Goal: Task Accomplishment & Management: Manage account settings

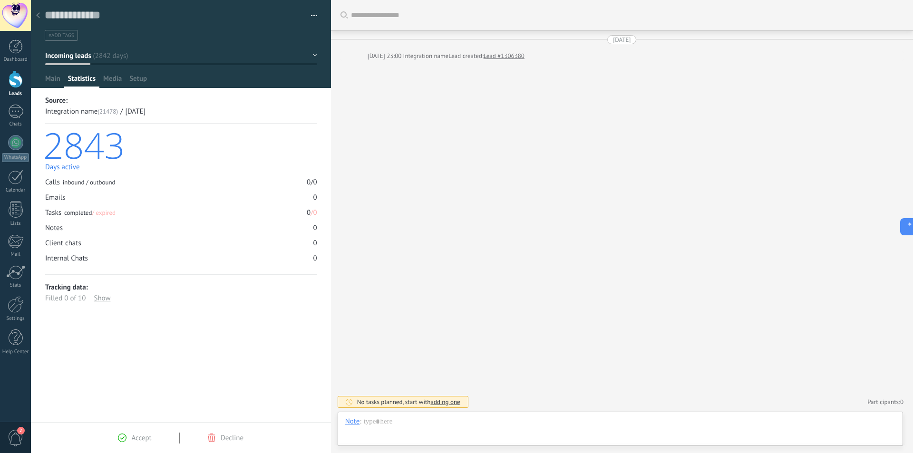
scroll to position [14, 0]
click at [15, 80] on div at bounding box center [16, 79] width 14 height 18
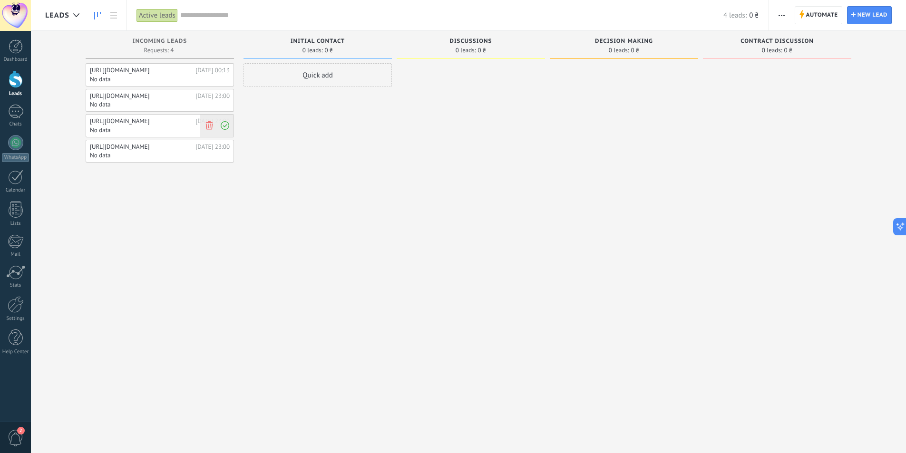
click at [228, 127] on icon at bounding box center [225, 125] width 9 height 9
click at [216, 127] on div at bounding box center [216, 126] width 33 height 22
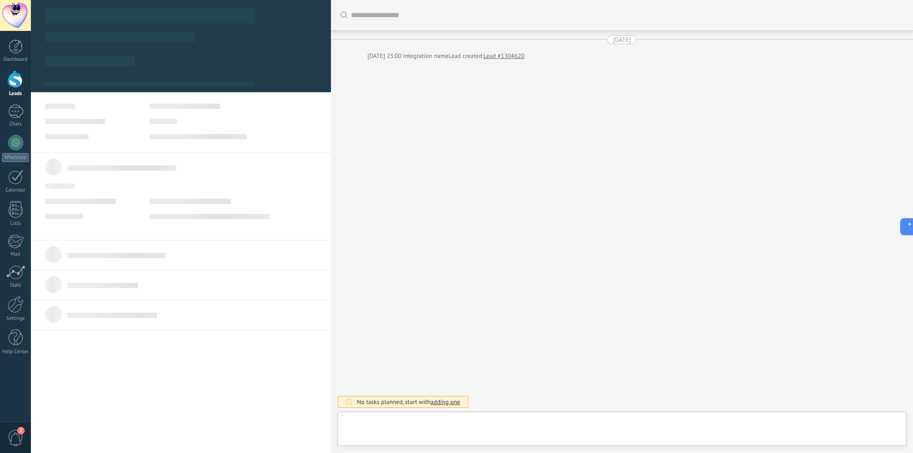
scroll to position [14, 0]
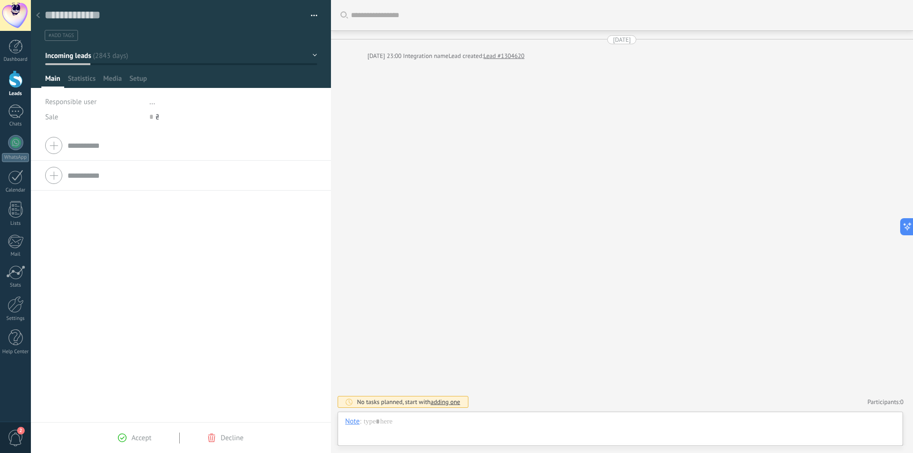
click at [33, 13] on div at bounding box center [37, 16] width 13 height 19
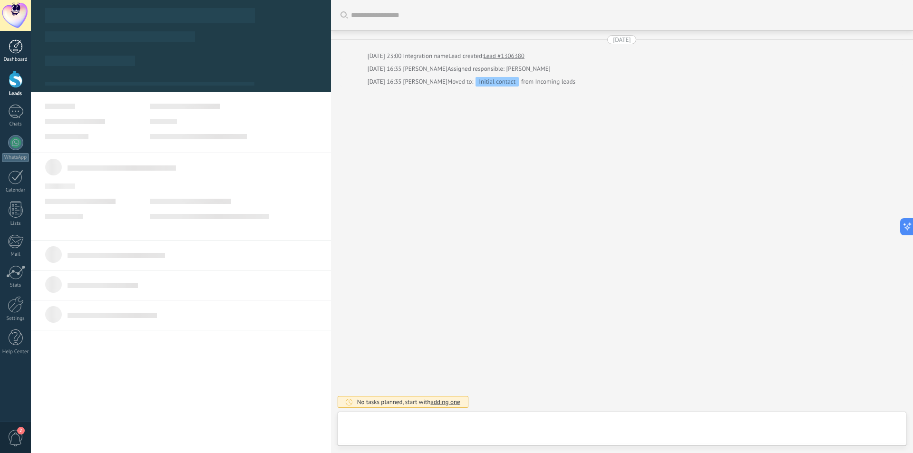
click at [15, 55] on link "Dashboard" at bounding box center [15, 50] width 31 height 23
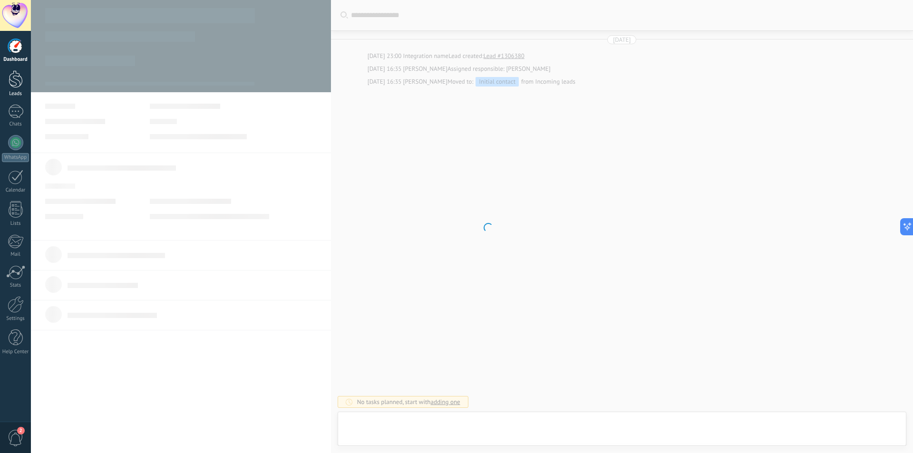
click at [20, 81] on div at bounding box center [16, 79] width 14 height 18
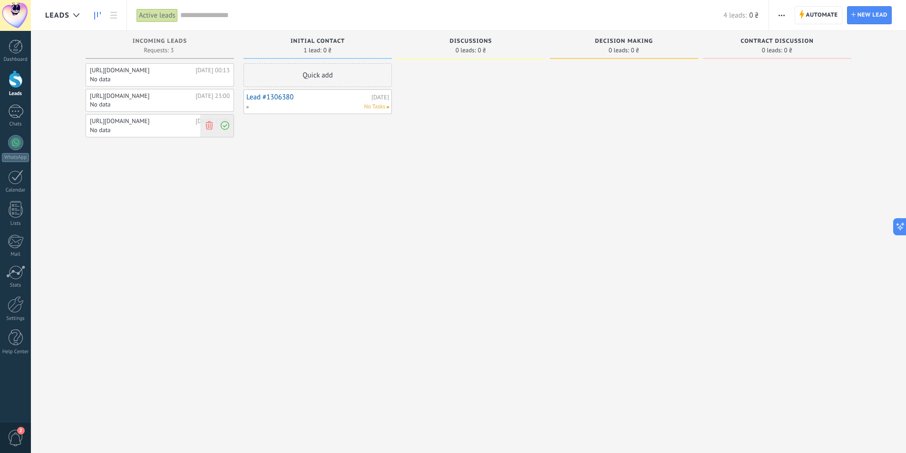
click at [209, 125] on icon at bounding box center [209, 125] width 9 height 9
click at [209, 99] on icon at bounding box center [209, 100] width 9 height 9
click at [213, 74] on icon at bounding box center [209, 74] width 9 height 9
click at [309, 106] on div "No Tasks" at bounding box center [315, 107] width 139 height 9
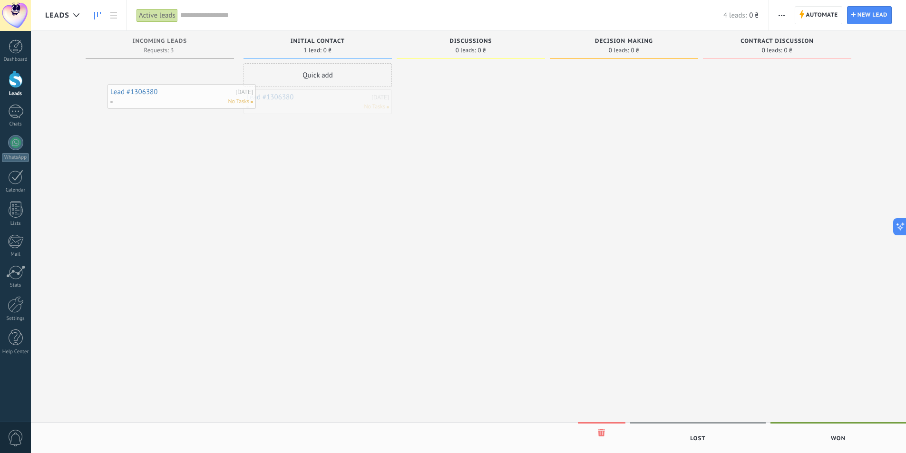
drag, startPoint x: 309, startPoint y: 107, endPoint x: 243, endPoint y: 117, distance: 66.4
drag, startPoint x: 314, startPoint y: 108, endPoint x: 151, endPoint y: 80, distance: 165.4
drag, startPoint x: 299, startPoint y: 112, endPoint x: 154, endPoint y: 79, distance: 148.3
drag, startPoint x: 278, startPoint y: 102, endPoint x: 293, endPoint y: 101, distance: 15.7
click at [245, 135] on div "Quick add Lead #1306380 [DATE] No Tasks" at bounding box center [318, 227] width 148 height 329
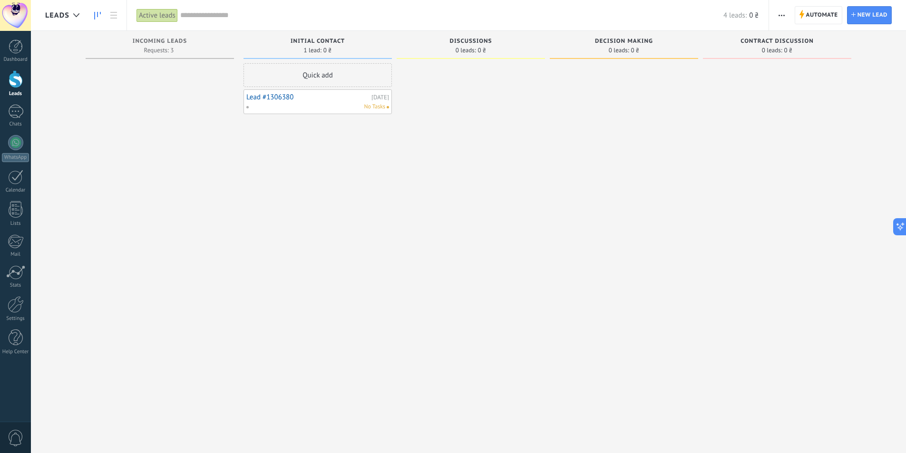
click at [302, 98] on link "Lead #1306380" at bounding box center [307, 97] width 123 height 8
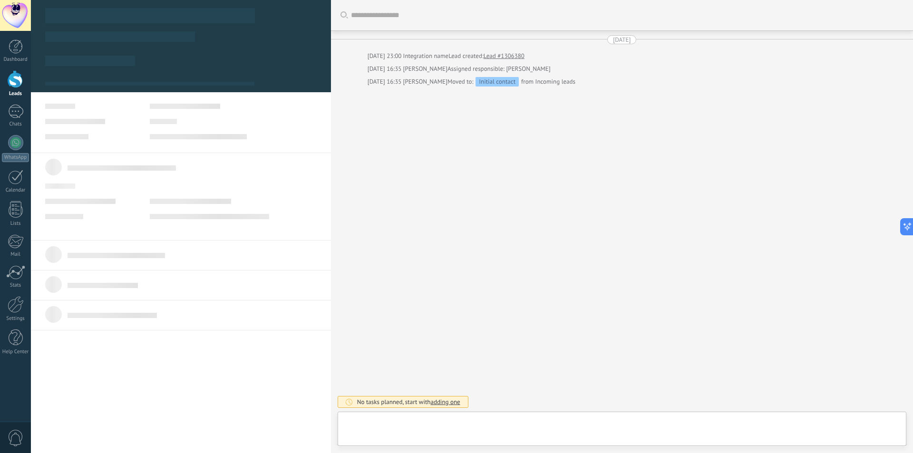
type textarea "**********"
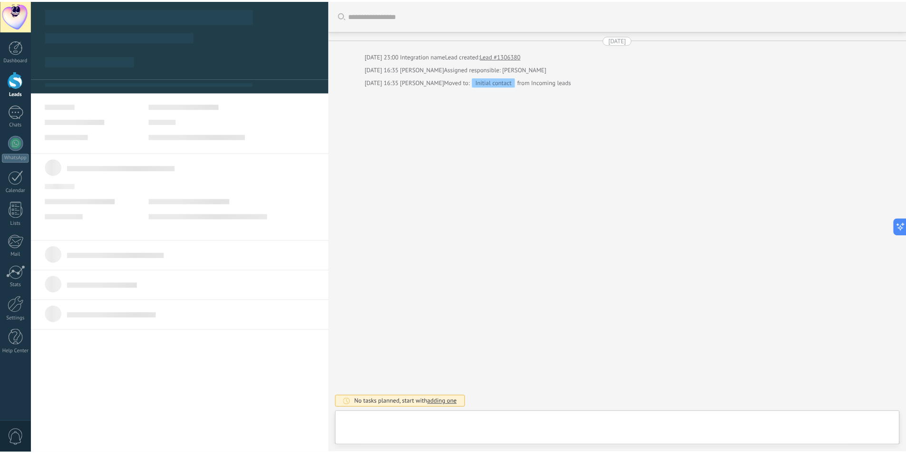
scroll to position [14, 0]
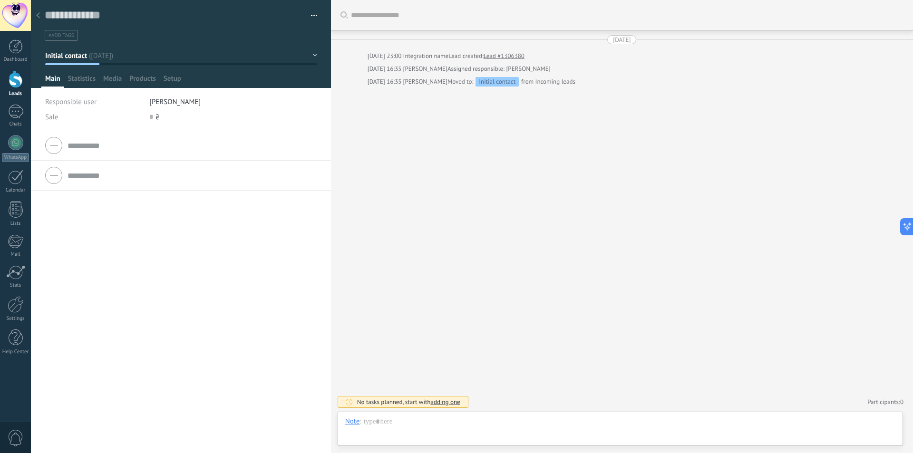
click at [312, 21] on button "button" at bounding box center [311, 16] width 14 height 14
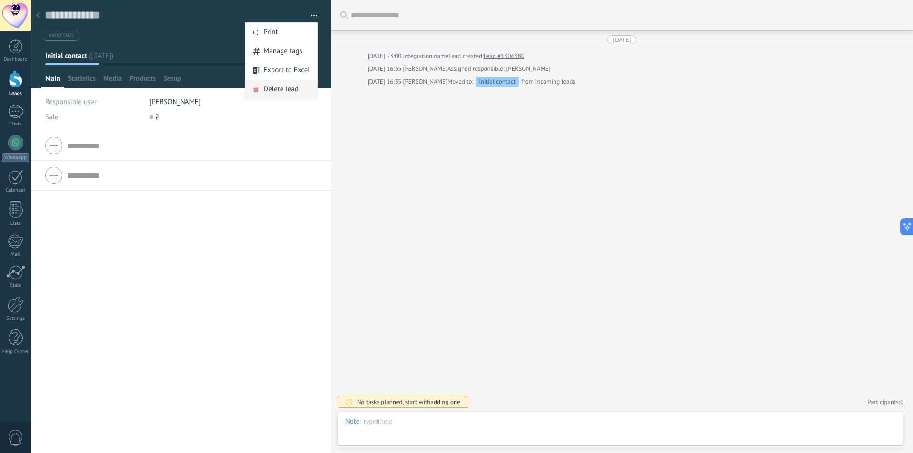
click at [280, 85] on span "Delete lead" at bounding box center [281, 89] width 35 height 19
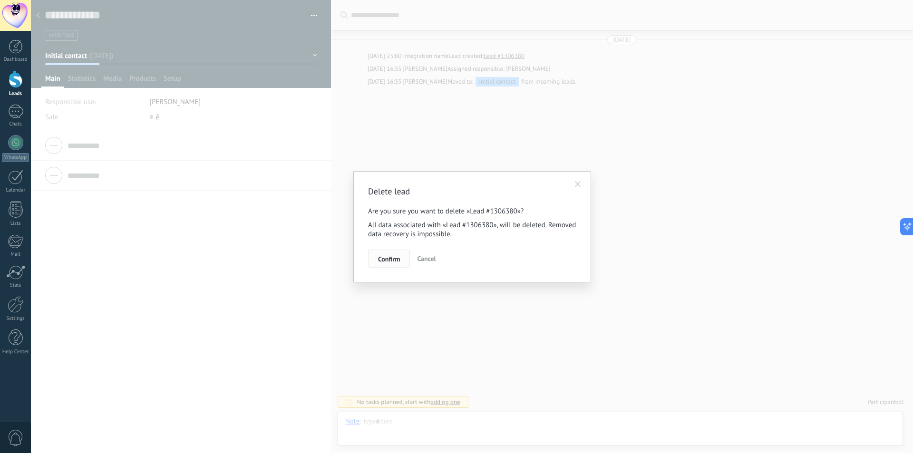
click at [391, 254] on button "Confirm" at bounding box center [389, 259] width 42 height 18
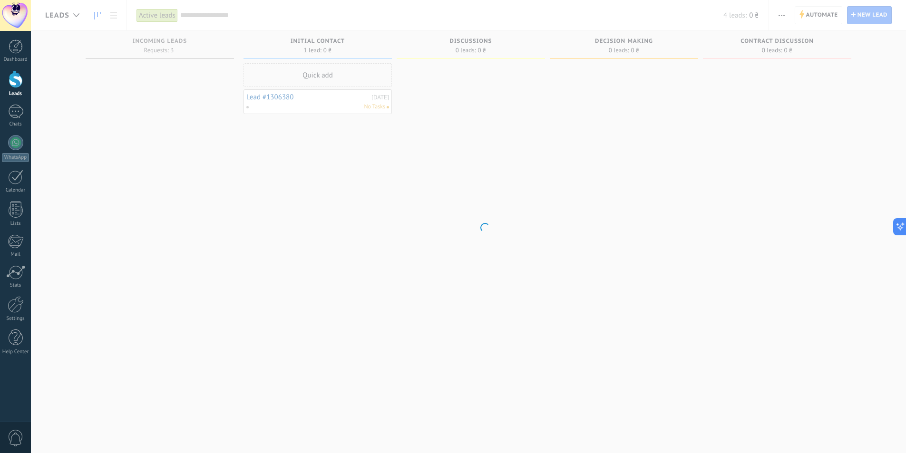
click at [16, 19] on div at bounding box center [15, 15] width 31 height 31
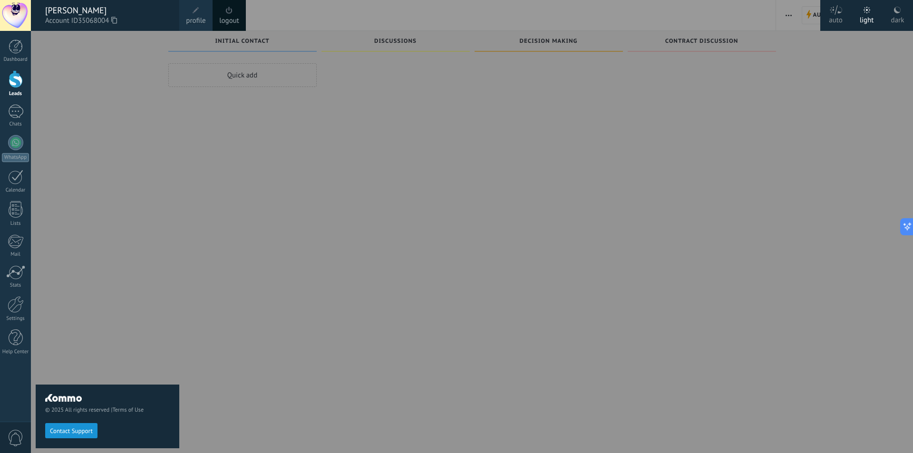
click at [303, 167] on div at bounding box center [487, 226] width 913 height 453
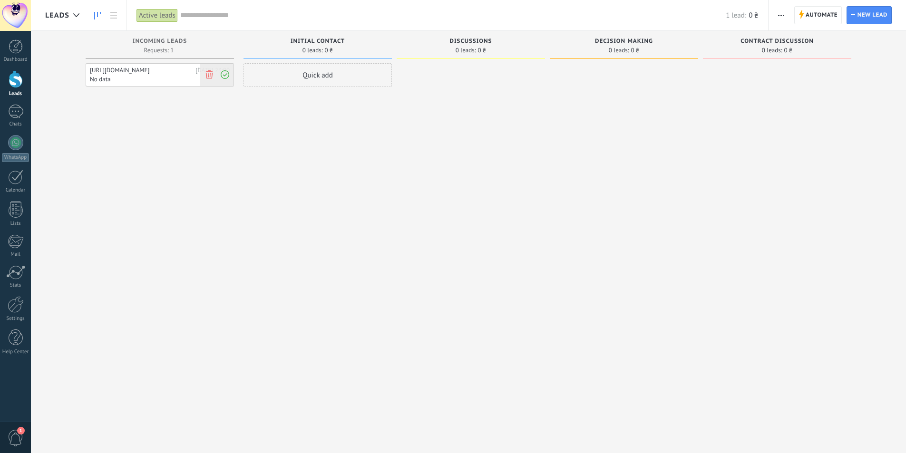
click at [206, 77] on use at bounding box center [208, 74] width 7 height 9
click at [228, 77] on icon at bounding box center [225, 74] width 9 height 9
click at [368, 106] on span "No Tasks" at bounding box center [374, 107] width 21 height 9
click at [305, 112] on div "Lead #1402512 09.11.2017 No Tasks" at bounding box center [318, 101] width 148 height 25
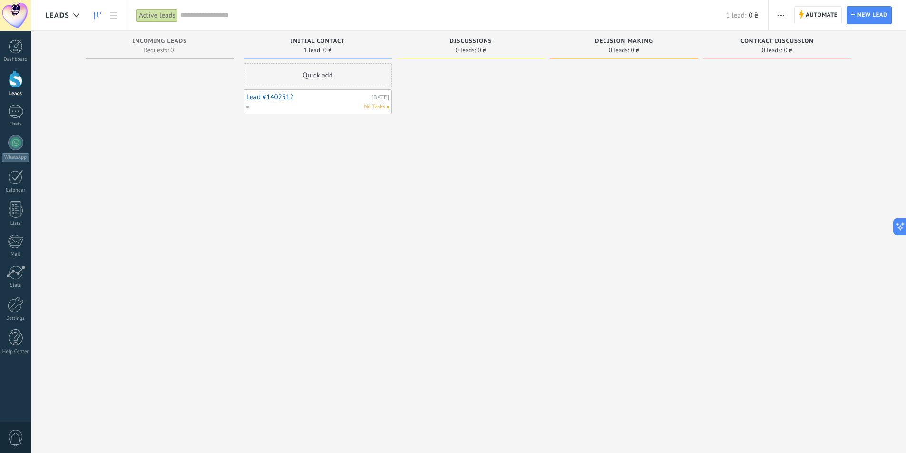
click at [307, 96] on link "Lead #1402512" at bounding box center [307, 97] width 123 height 8
